Goal: Task Accomplishment & Management: Use online tool/utility

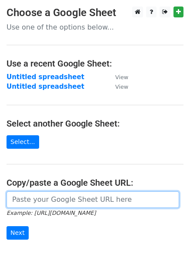
click at [166, 195] on input "url" at bounding box center [93, 199] width 173 height 17
drag, startPoint x: 162, startPoint y: 195, endPoint x: 156, endPoint y: 196, distance: 6.1
paste input "https://docs.google.com/spreadsheets/d/1Hq0aiBuMlY_2WXI9KAtk0xxBBicx57CTI14DDFA…"
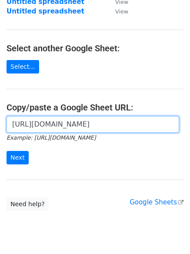
scroll to position [79, 0]
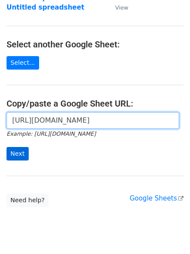
type input "https://docs.google.com/spreadsheets/d/1Hq0aiBuMlY_2WXI9KAtk0xxBBicx57CTI14DDFA…"
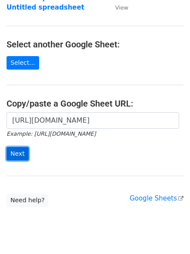
click at [13, 150] on input "Next" at bounding box center [18, 153] width 22 height 13
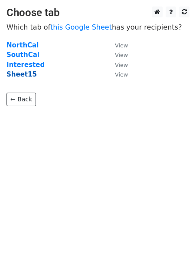
click at [27, 75] on strong "Sheet15" at bounding box center [22, 74] width 30 height 8
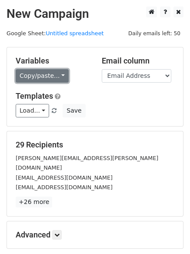
click at [37, 70] on link "Copy/paste..." at bounding box center [42, 75] width 53 height 13
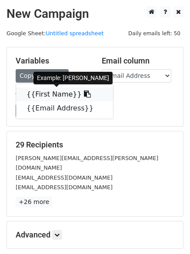
click at [43, 93] on link "{{First Name}}" at bounding box center [64, 94] width 97 height 14
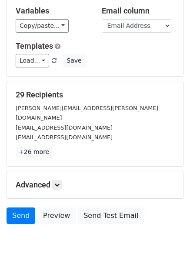
scroll to position [62, 0]
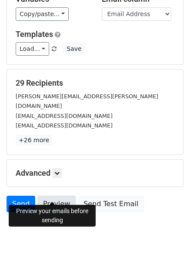
click at [60, 196] on link "Preview" at bounding box center [56, 204] width 38 height 17
click at [40, 196] on link "Preview" at bounding box center [56, 204] width 38 height 17
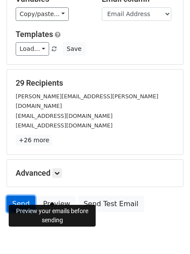
click at [23, 196] on link "Send" at bounding box center [21, 204] width 29 height 17
